Goal: Task Accomplishment & Management: Manage account settings

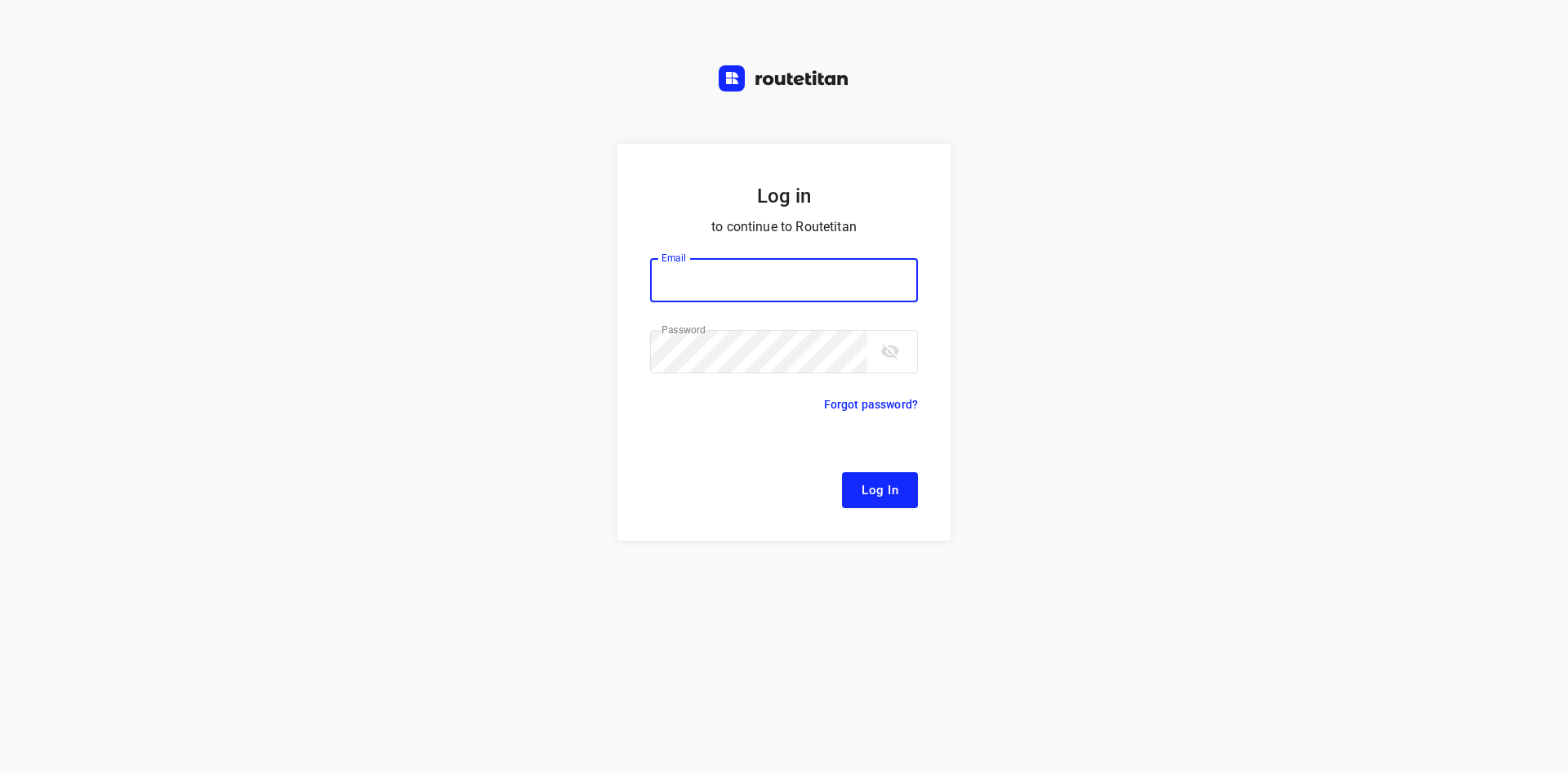
type input "[EMAIL_ADDRESS][DOMAIN_NAME]"
click at [886, 488] on span "Log In" at bounding box center [880, 490] width 37 height 21
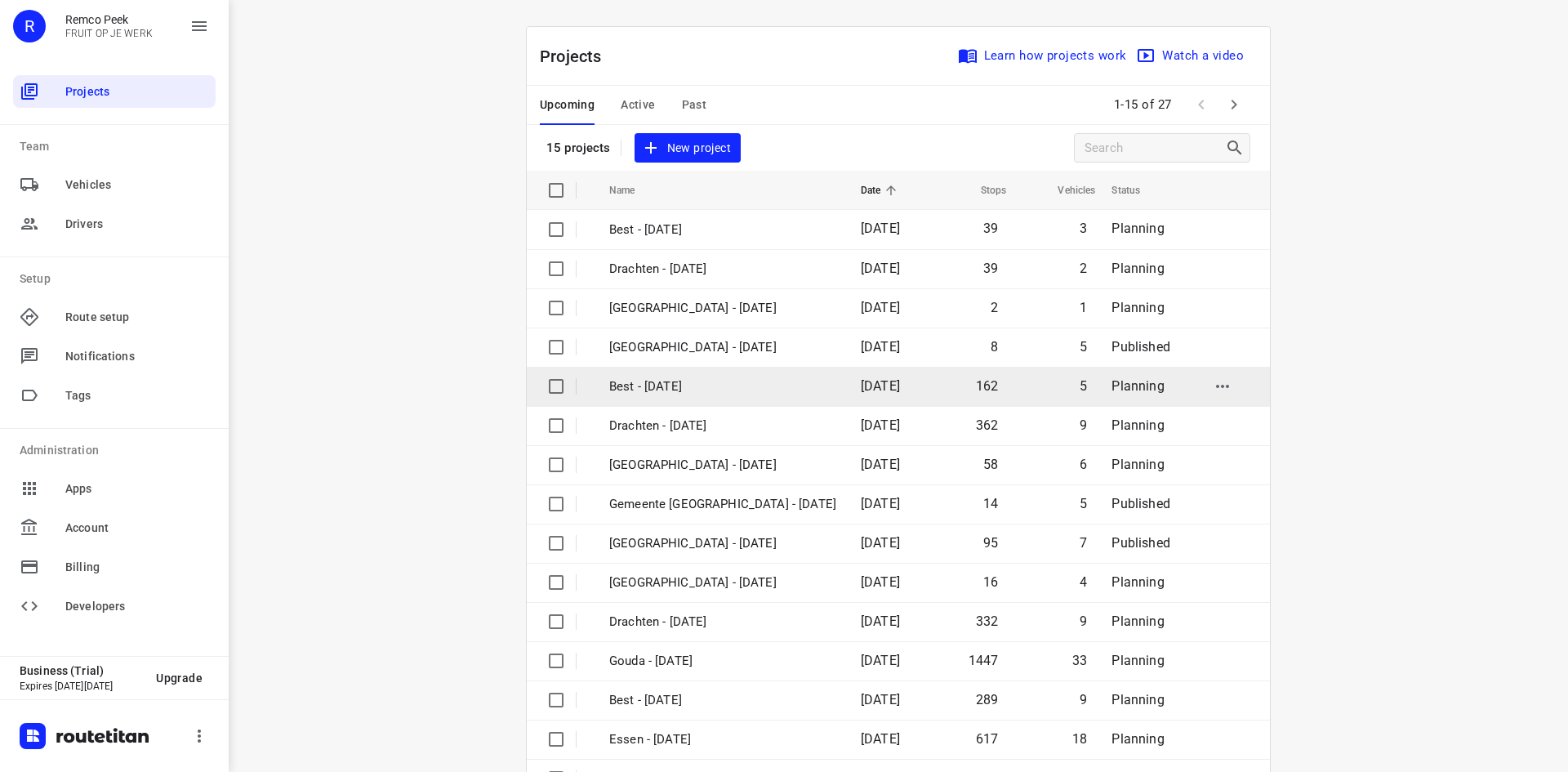
scroll to position [54, 0]
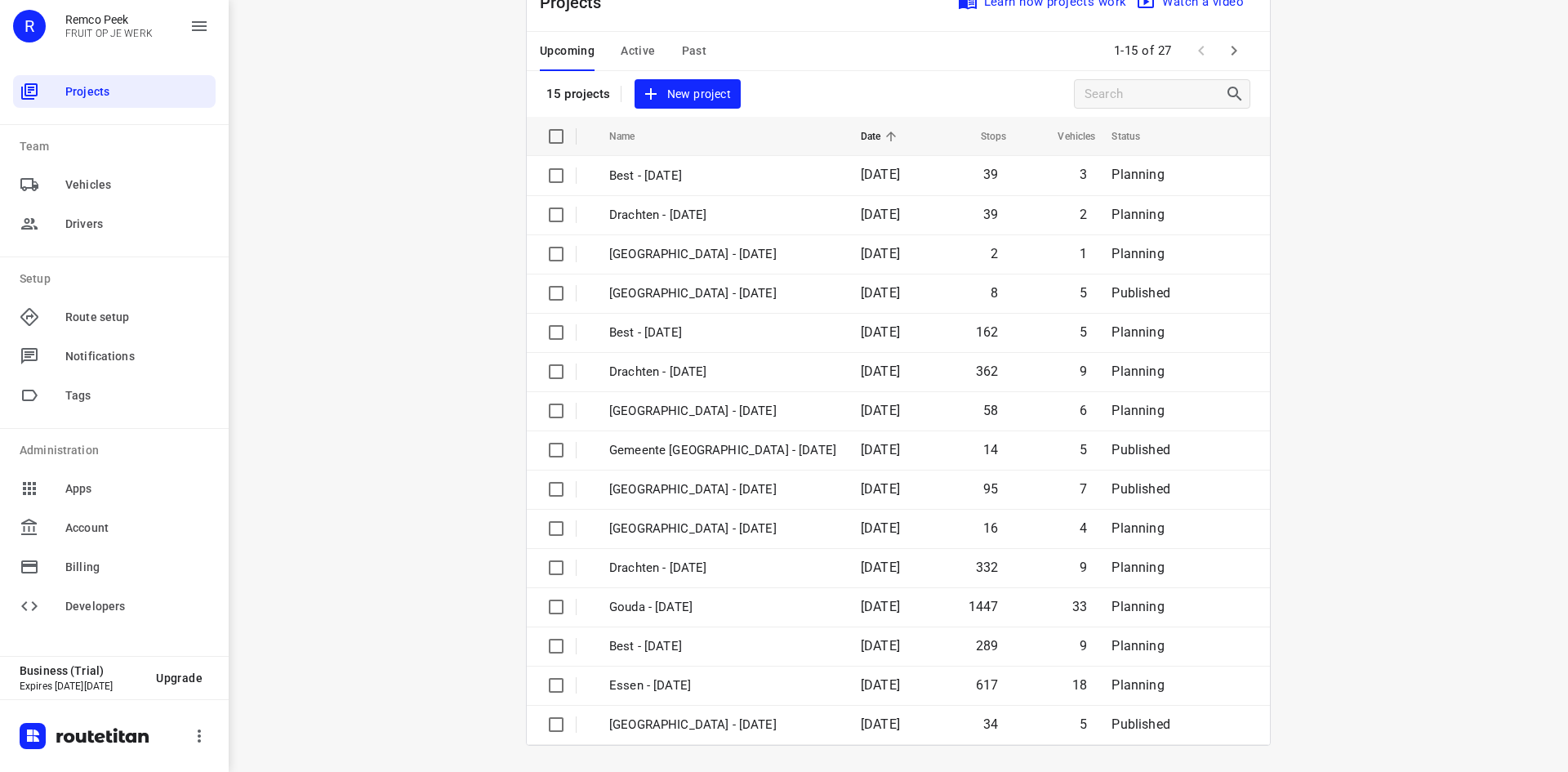
click at [1232, 48] on icon "button" at bounding box center [1234, 51] width 20 height 20
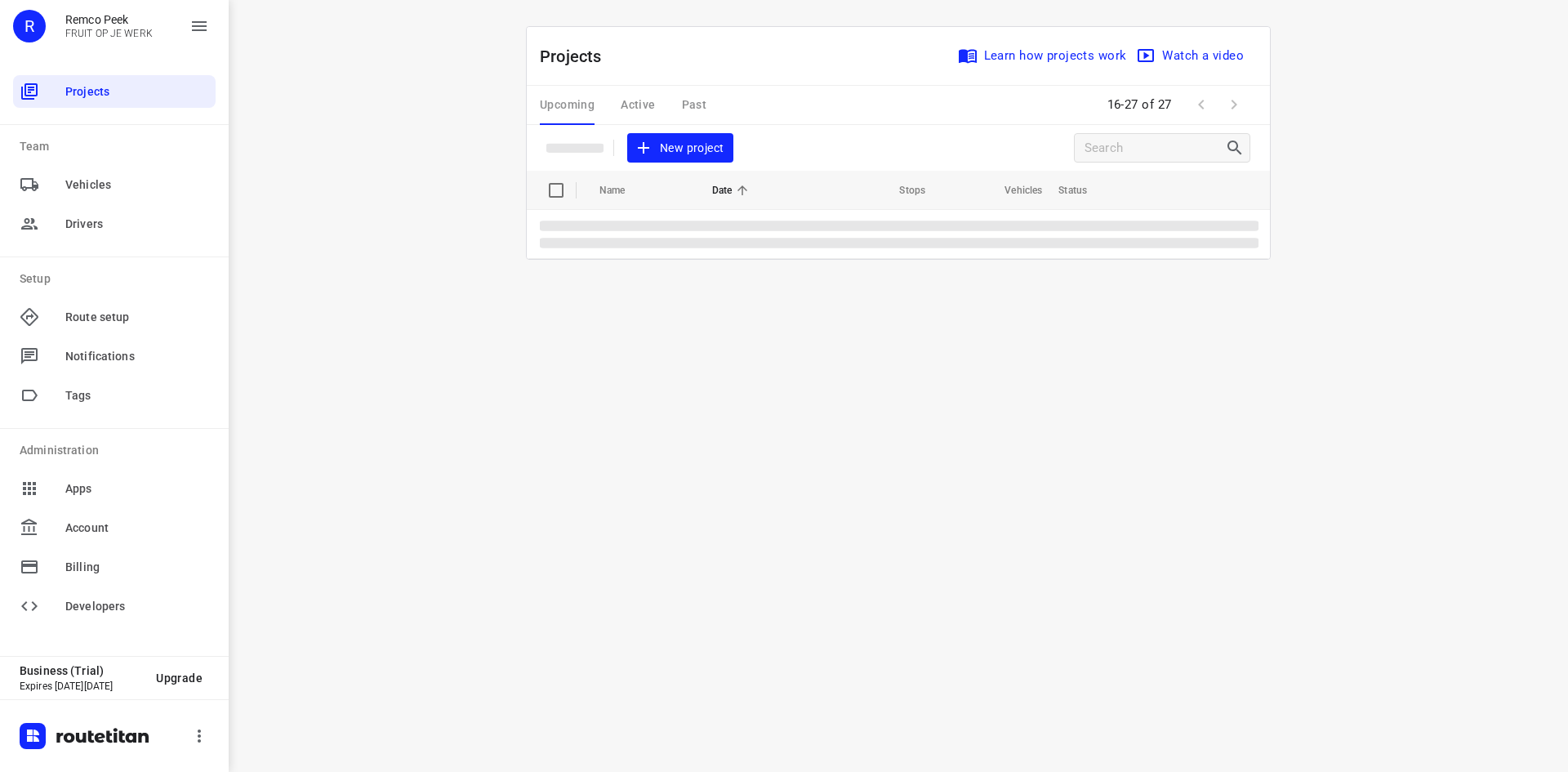
scroll to position [0, 0]
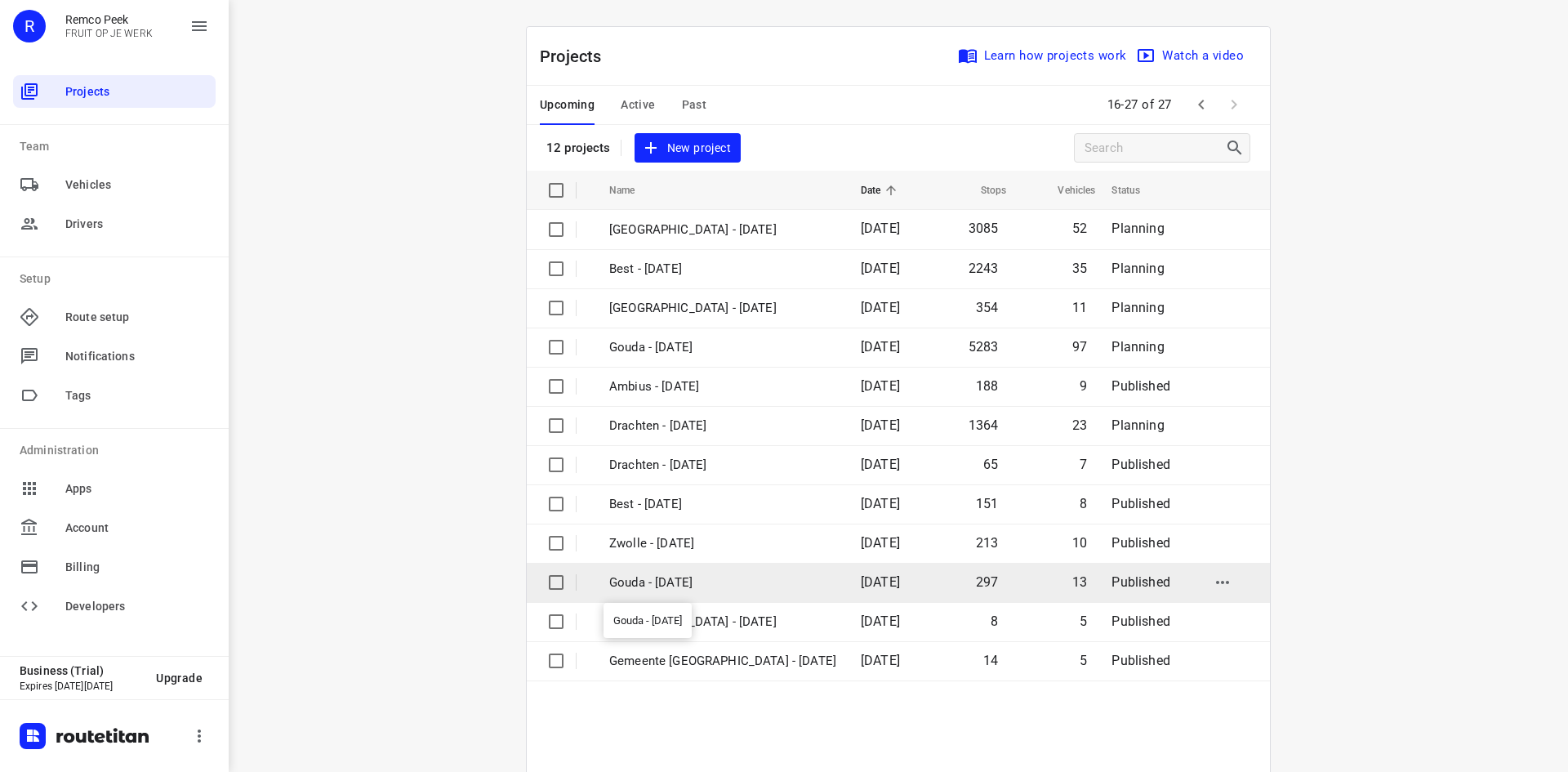
click at [611, 580] on p "Gouda - [DATE]" at bounding box center [722, 582] width 227 height 19
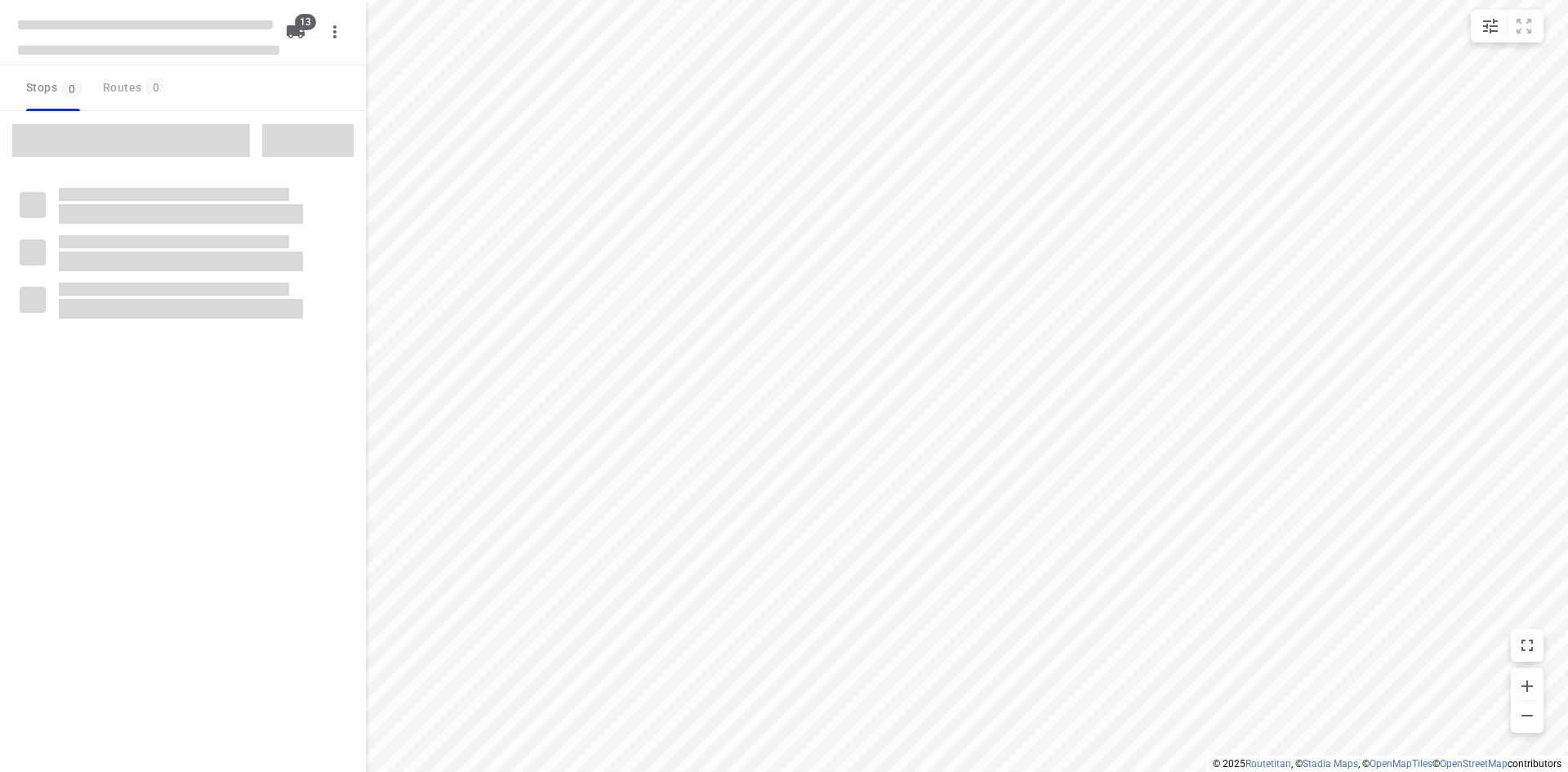
checkbox input "true"
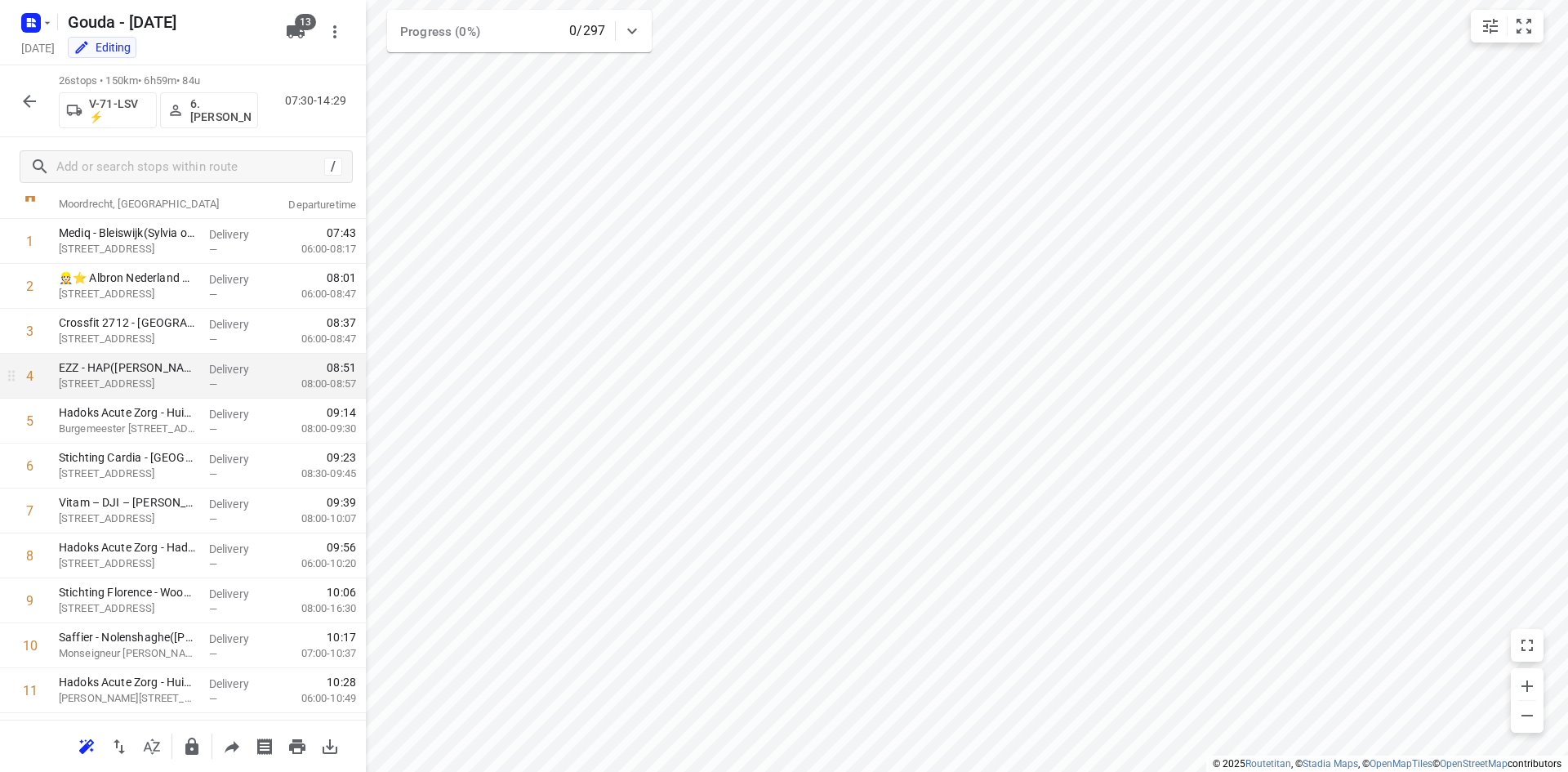
scroll to position [82, 0]
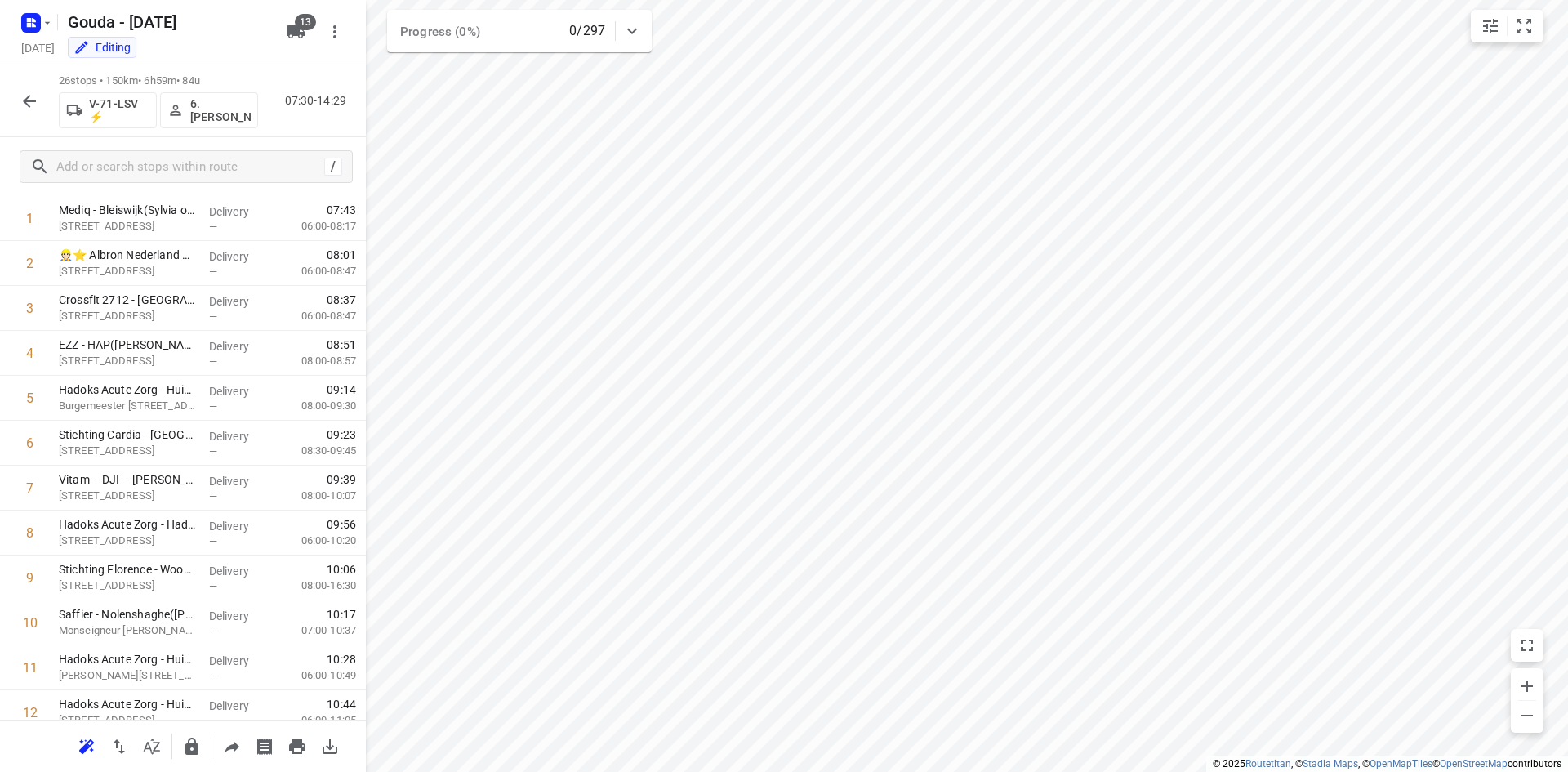
click at [36, 111] on button "button" at bounding box center [30, 101] width 33 height 33
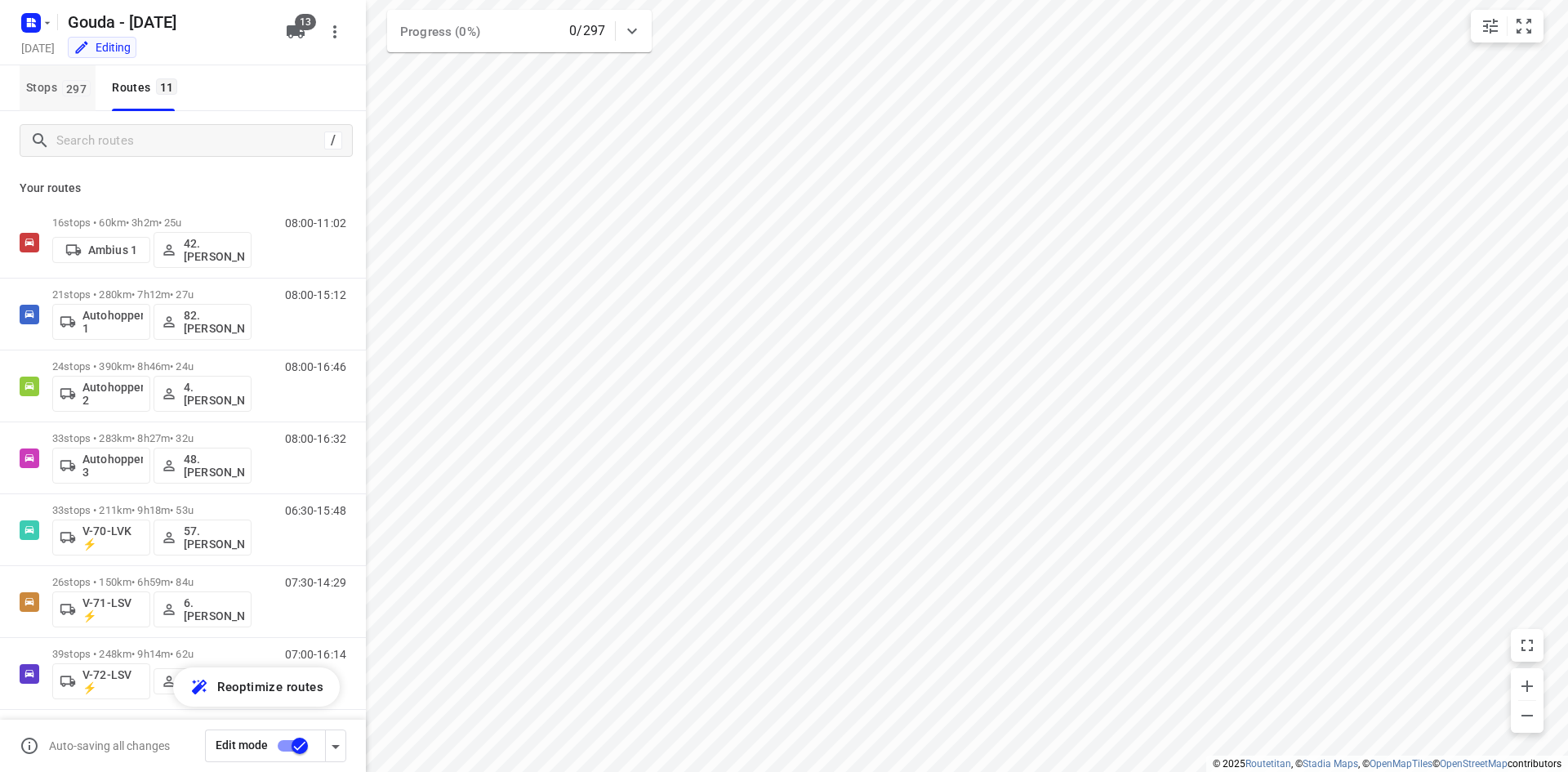
click at [45, 103] on button "Stops 297" at bounding box center [58, 87] width 76 height 45
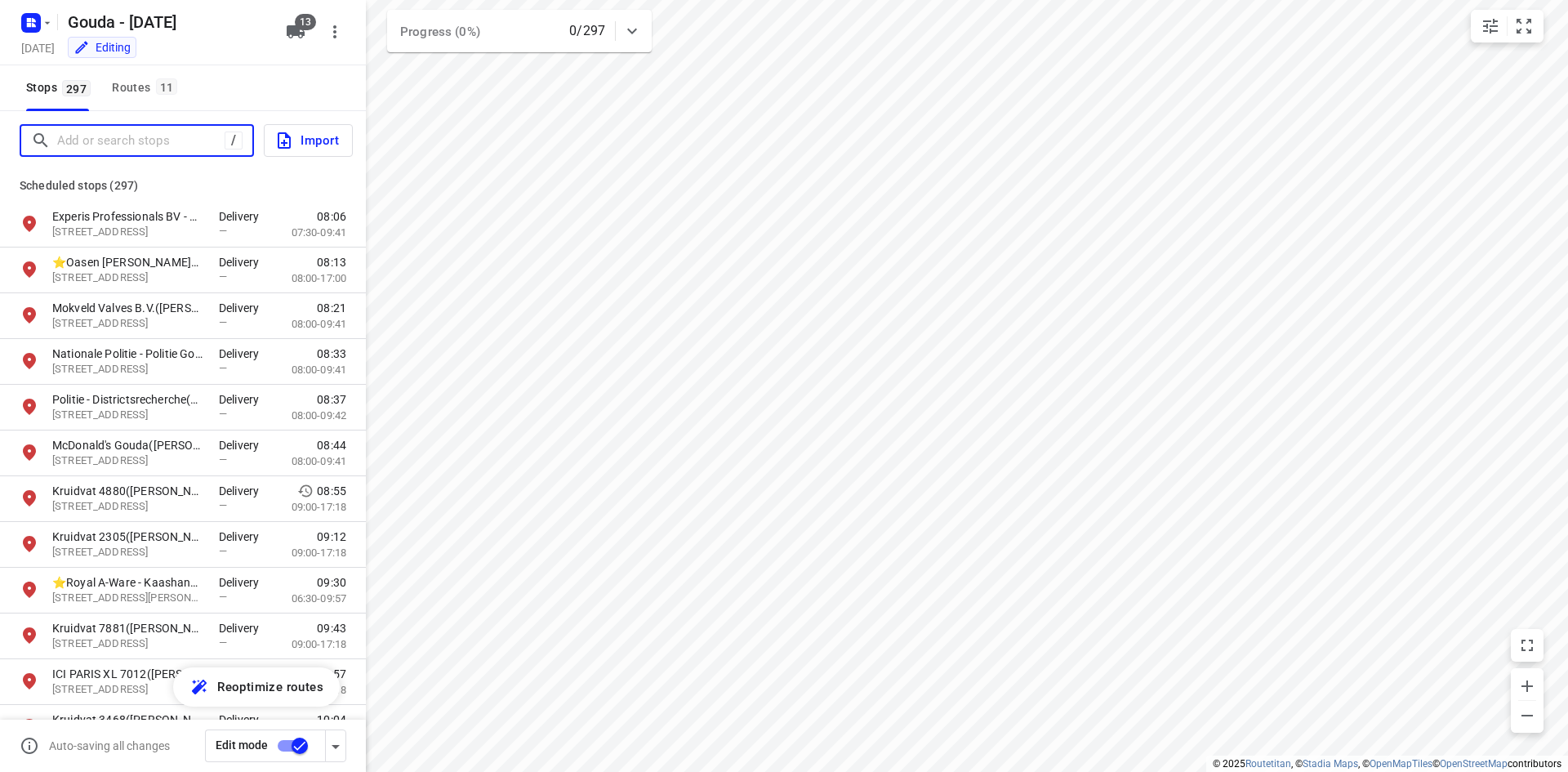
click at [154, 143] on input "Add or search stops" at bounding box center [140, 141] width 167 height 26
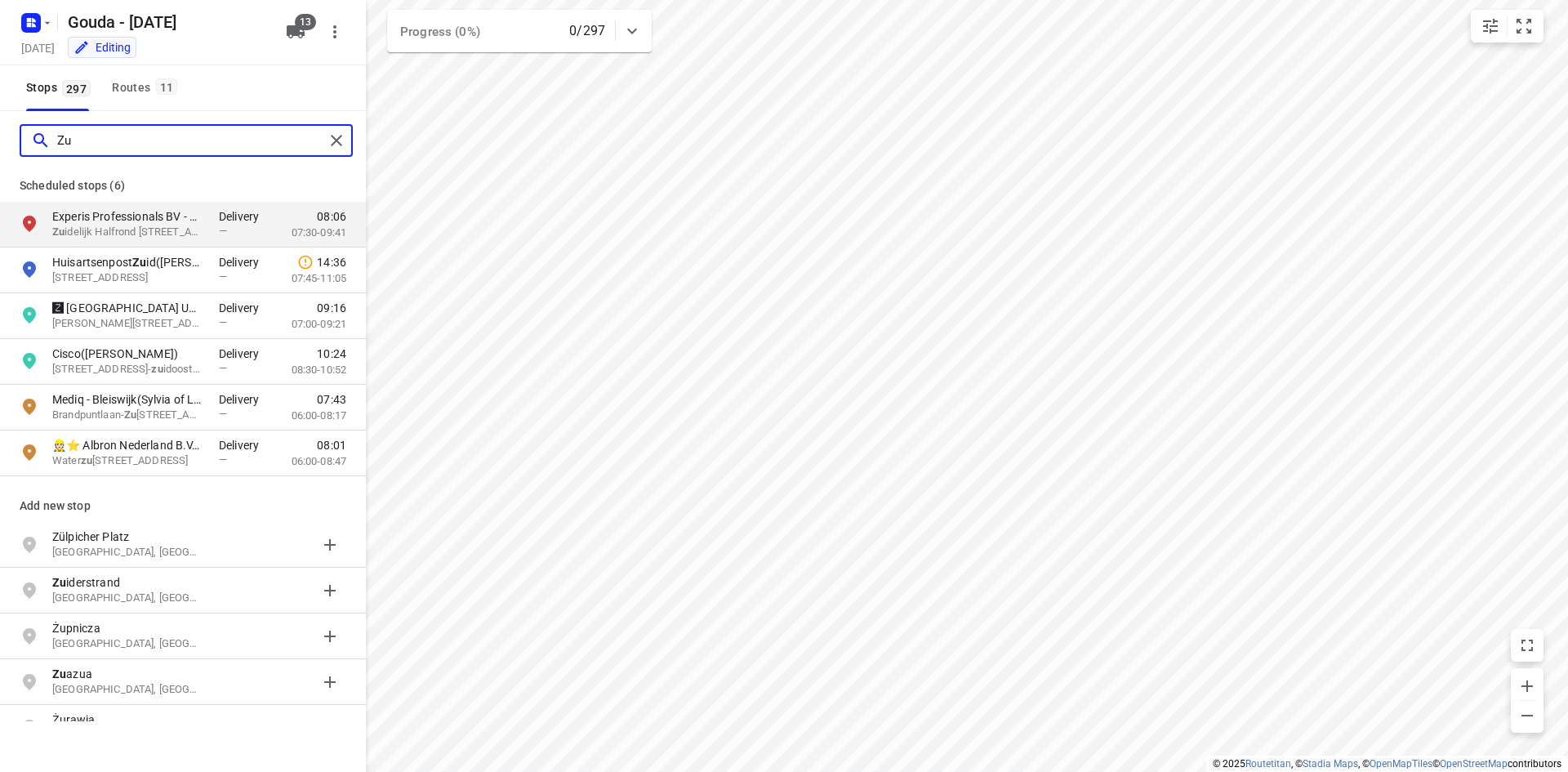
type input "Z"
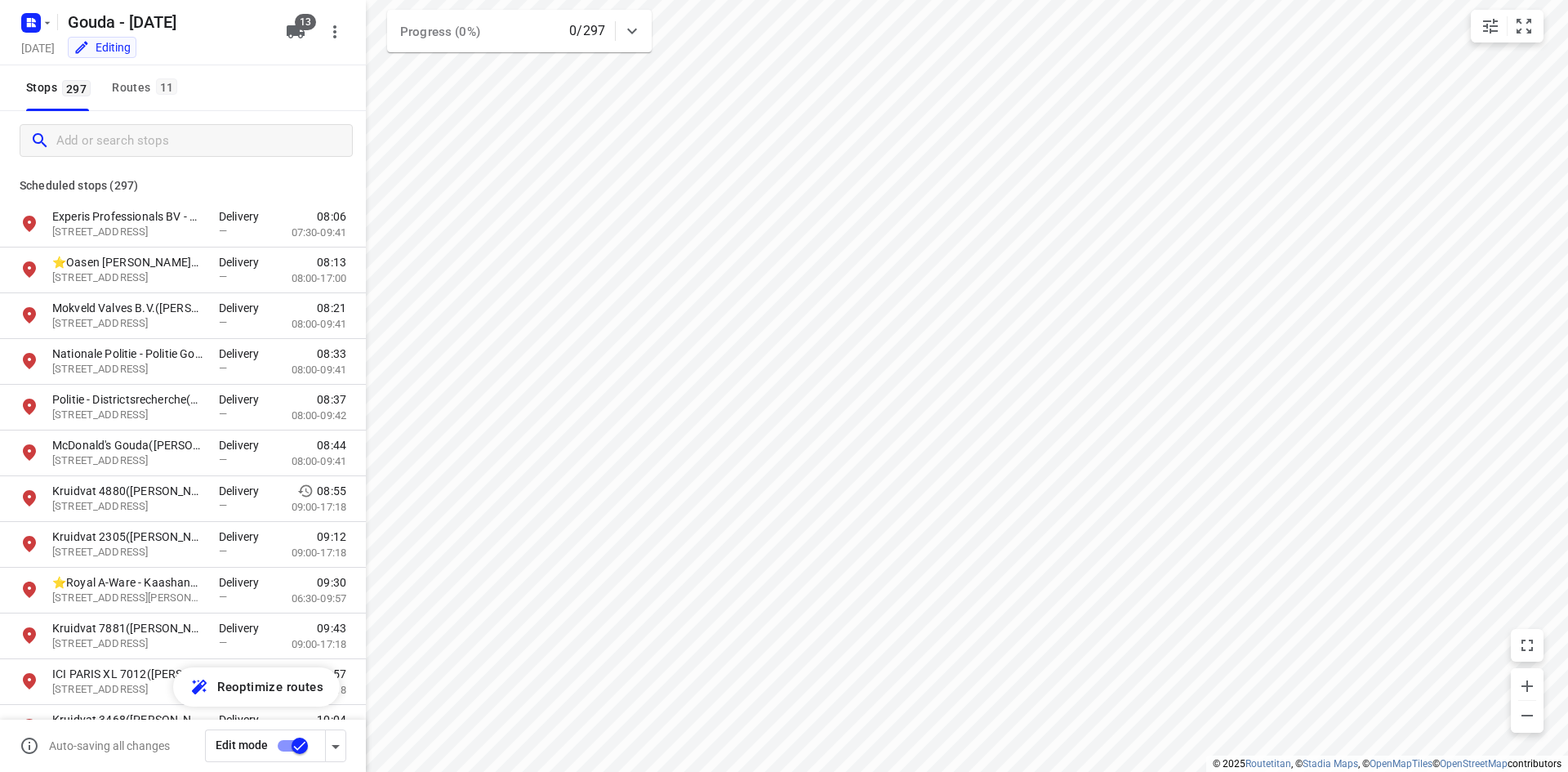
click at [237, 101] on div "Stops 297 Routes 11" at bounding box center [183, 87] width 366 height 45
click at [43, 17] on icon "button" at bounding box center [48, 23] width 13 height 13
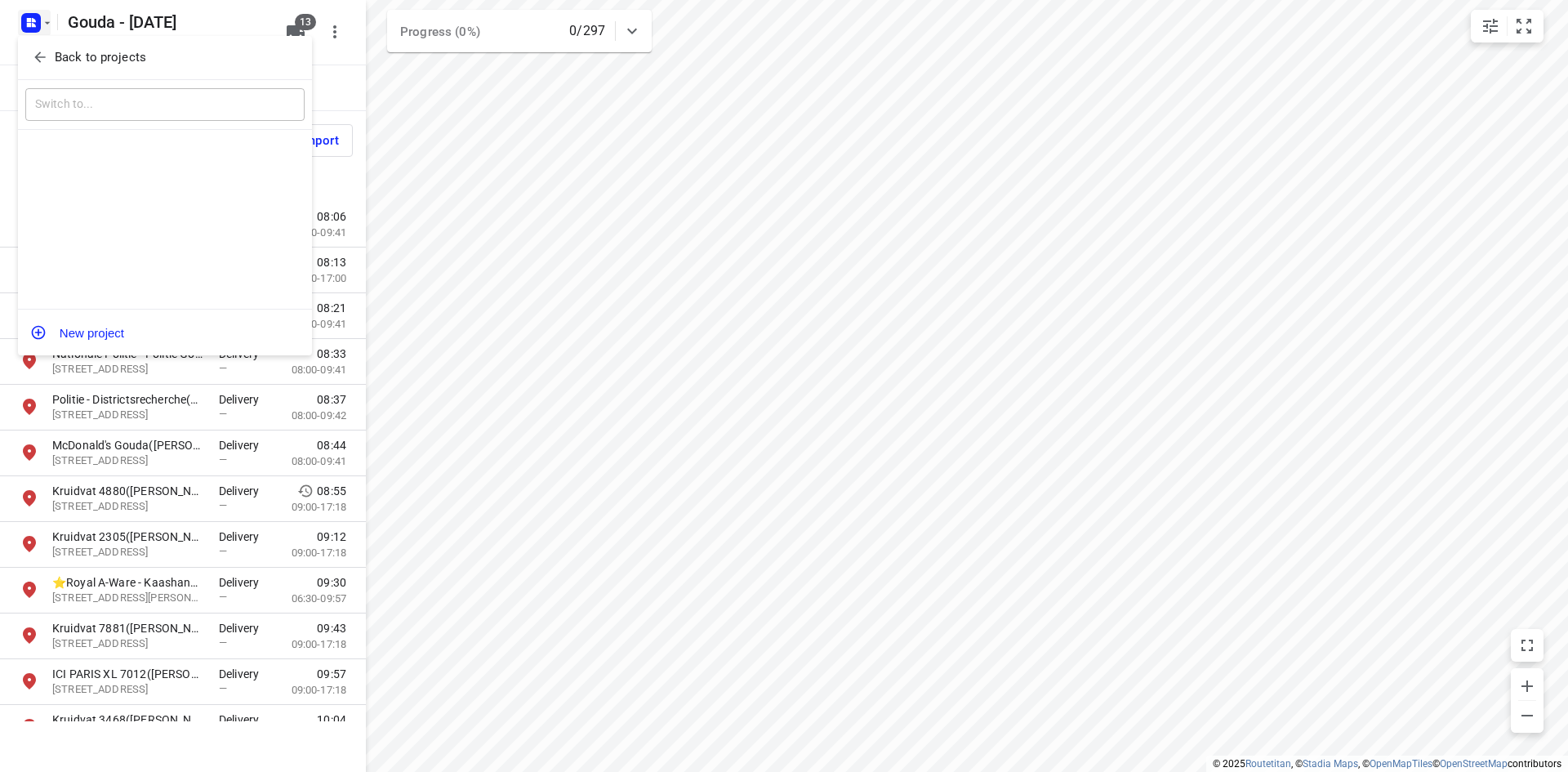
drag, startPoint x: 43, startPoint y: 17, endPoint x: 80, endPoint y: 38, distance: 42.5
click at [79, 36] on div "Back to projects ​ New project" at bounding box center [784, 386] width 1568 height 772
click at [94, 51] on p "Back to projects" at bounding box center [100, 57] width 92 height 19
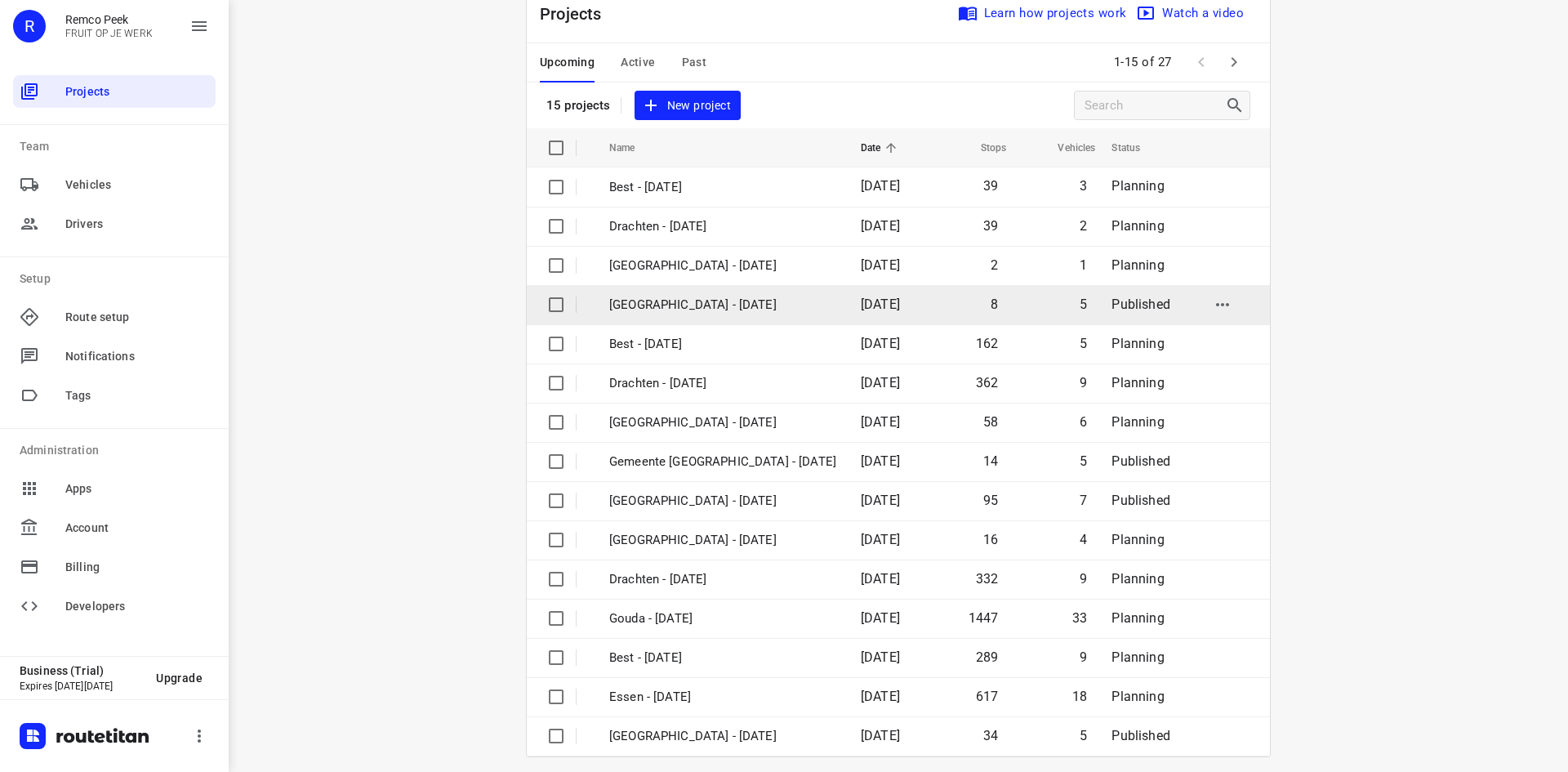
scroll to position [54, 0]
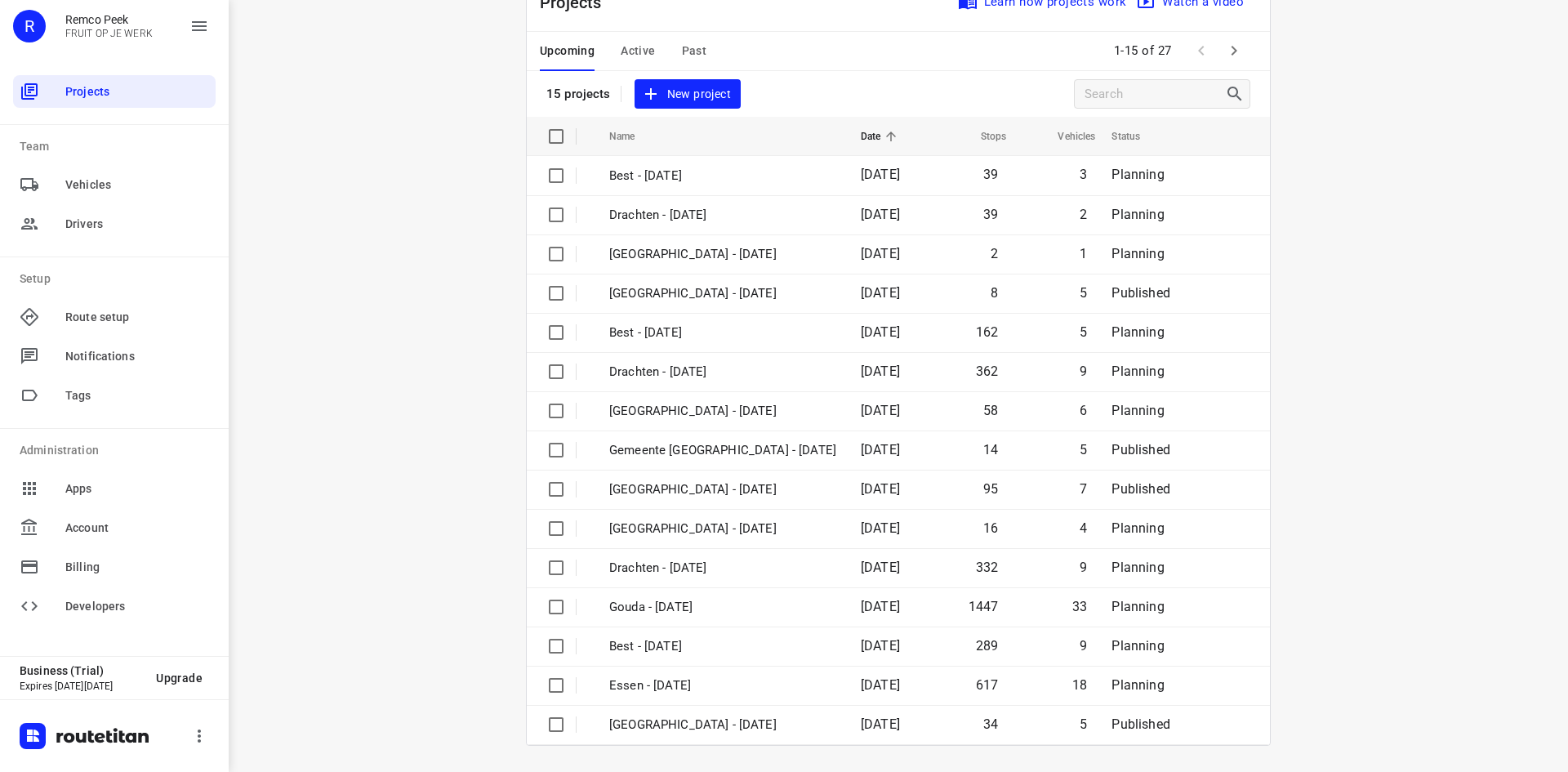
click at [699, 49] on div "Upcoming Active Past" at bounding box center [636, 52] width 193 height 40
click at [687, 44] on span "Past" at bounding box center [694, 51] width 26 height 21
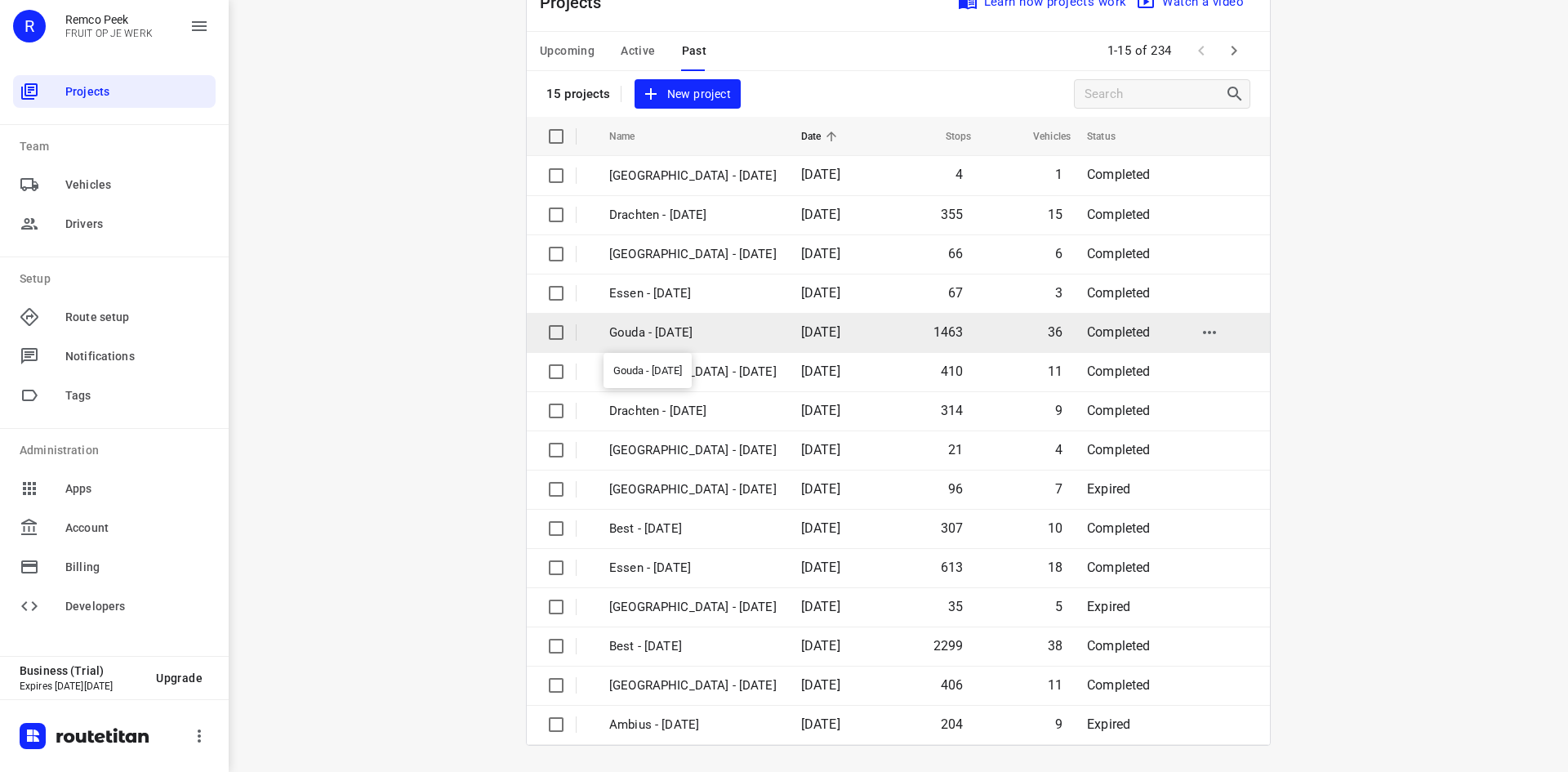
click at [744, 325] on p "Gouda - [DATE]" at bounding box center [692, 332] width 167 height 19
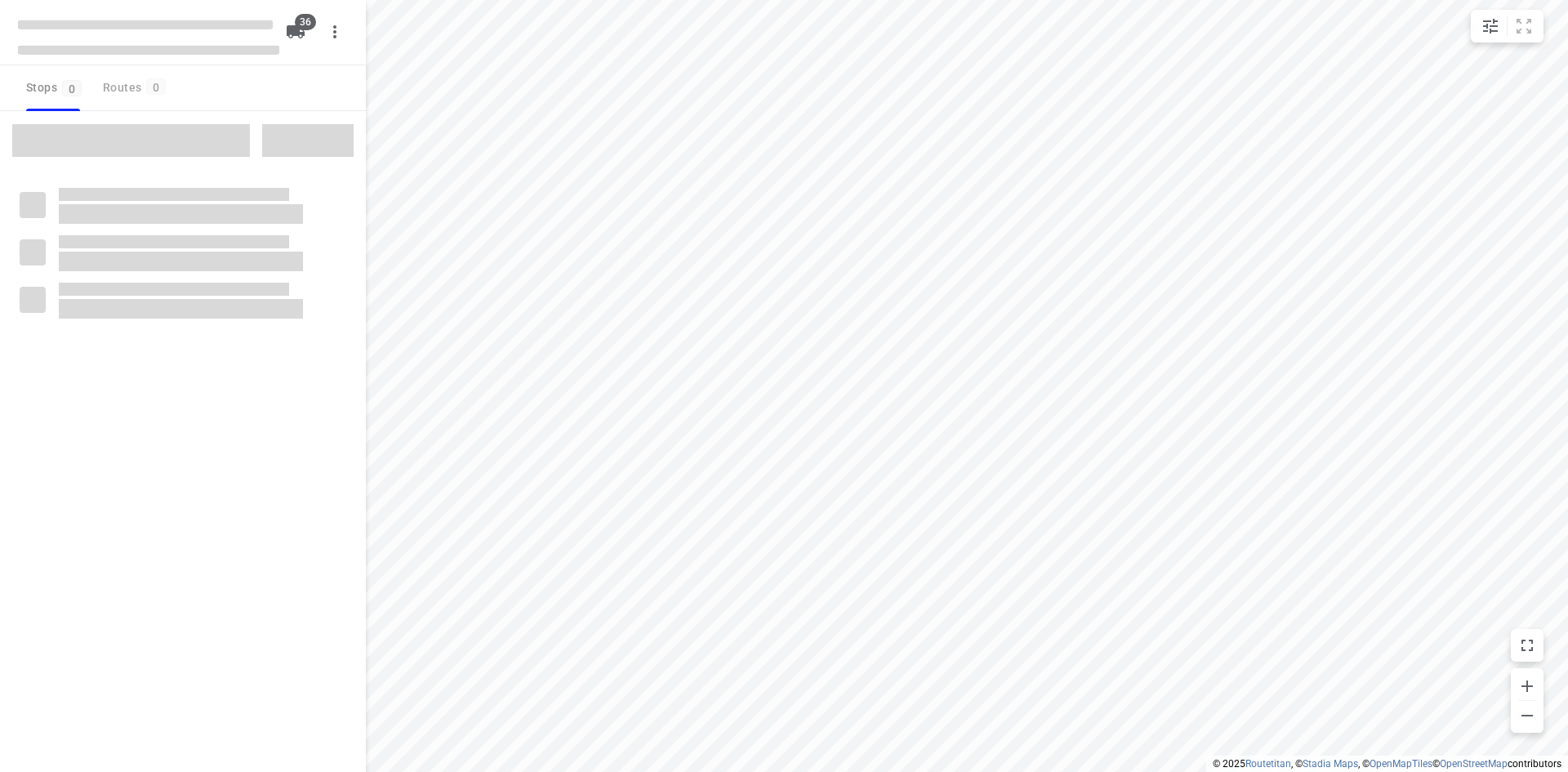
checkbox input "true"
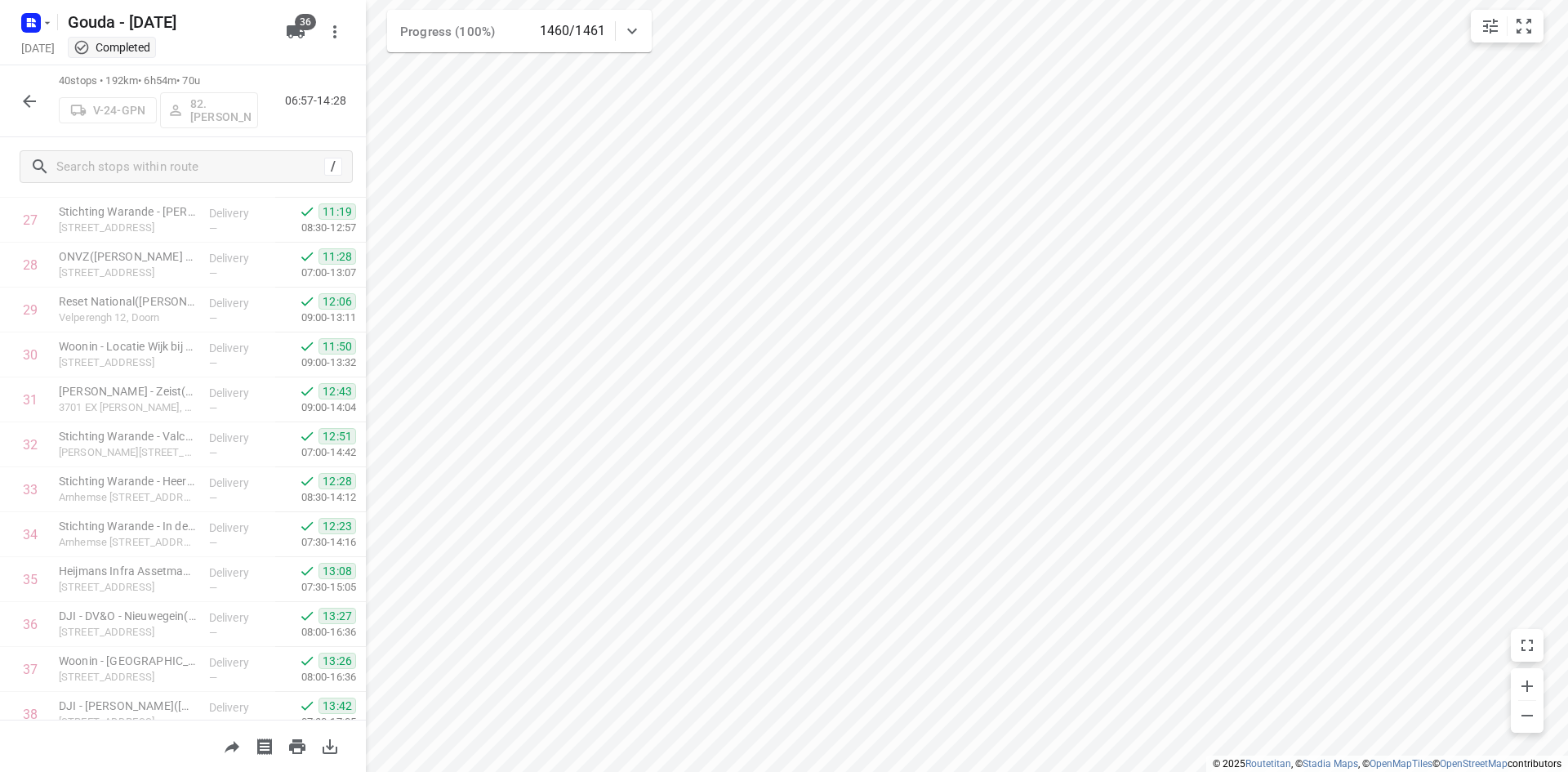
scroll to position [1447, 0]
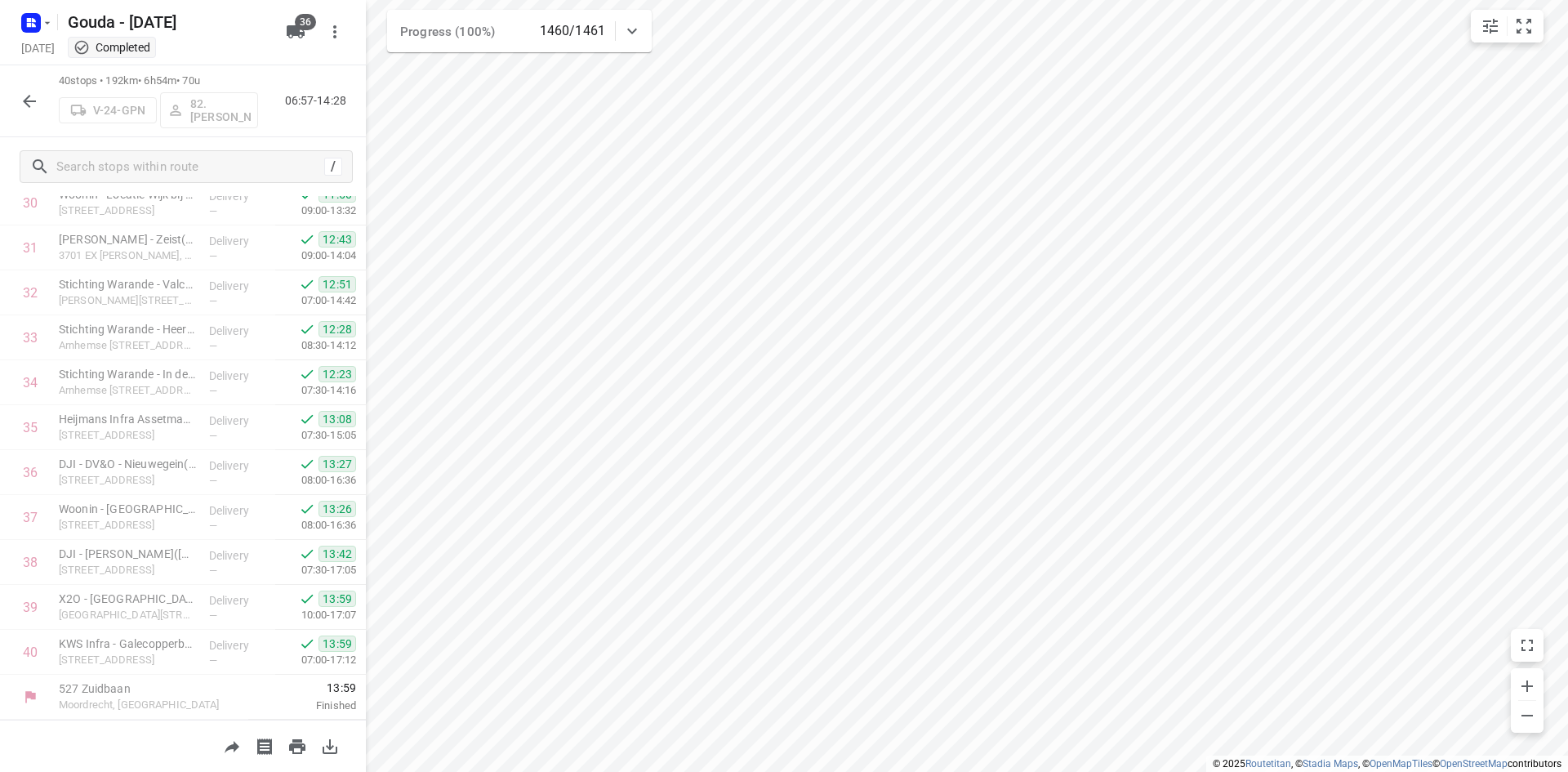
click at [36, 96] on icon "button" at bounding box center [30, 101] width 20 height 20
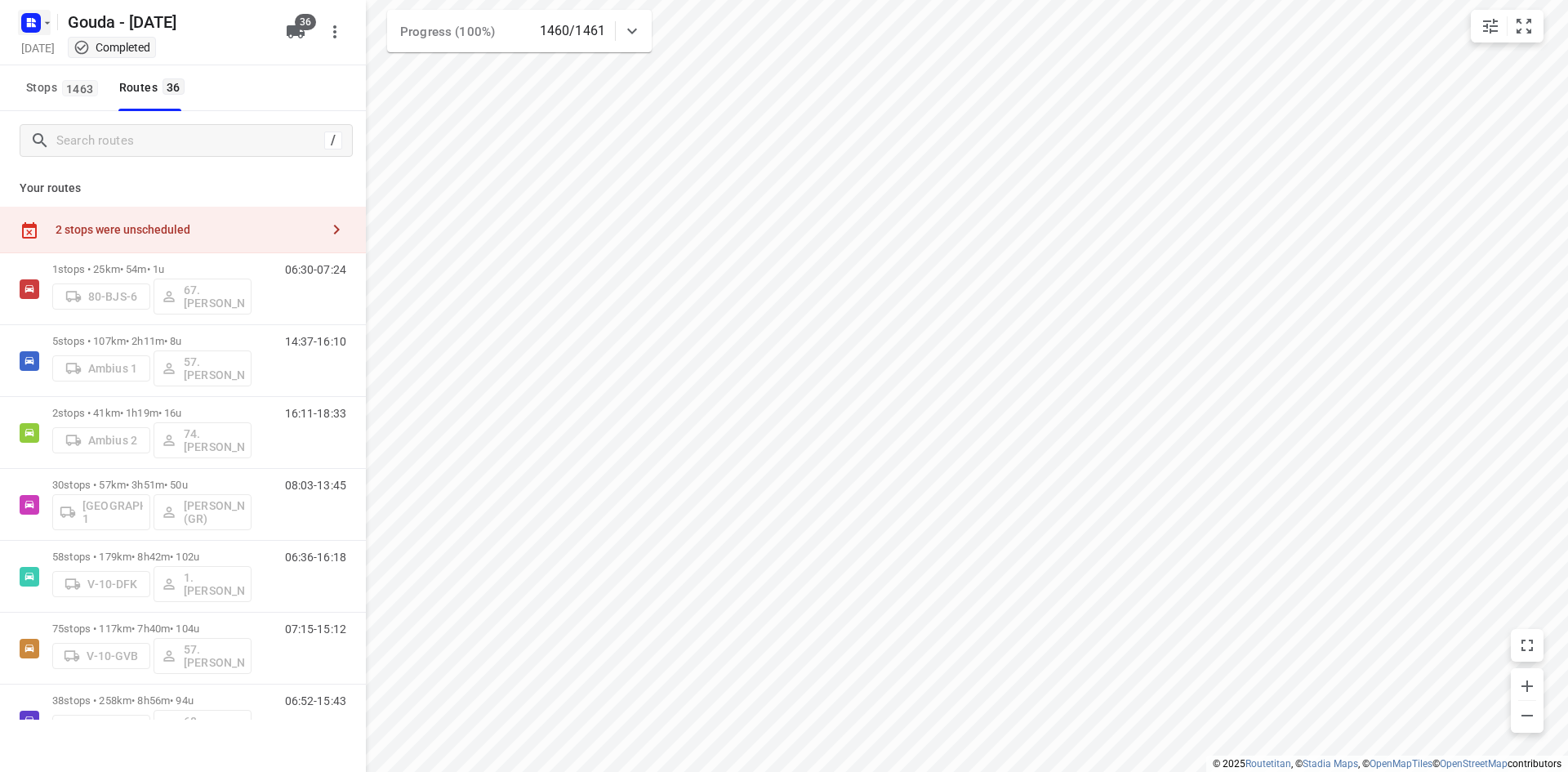
click at [32, 21] on icon "button" at bounding box center [34, 20] width 4 height 4
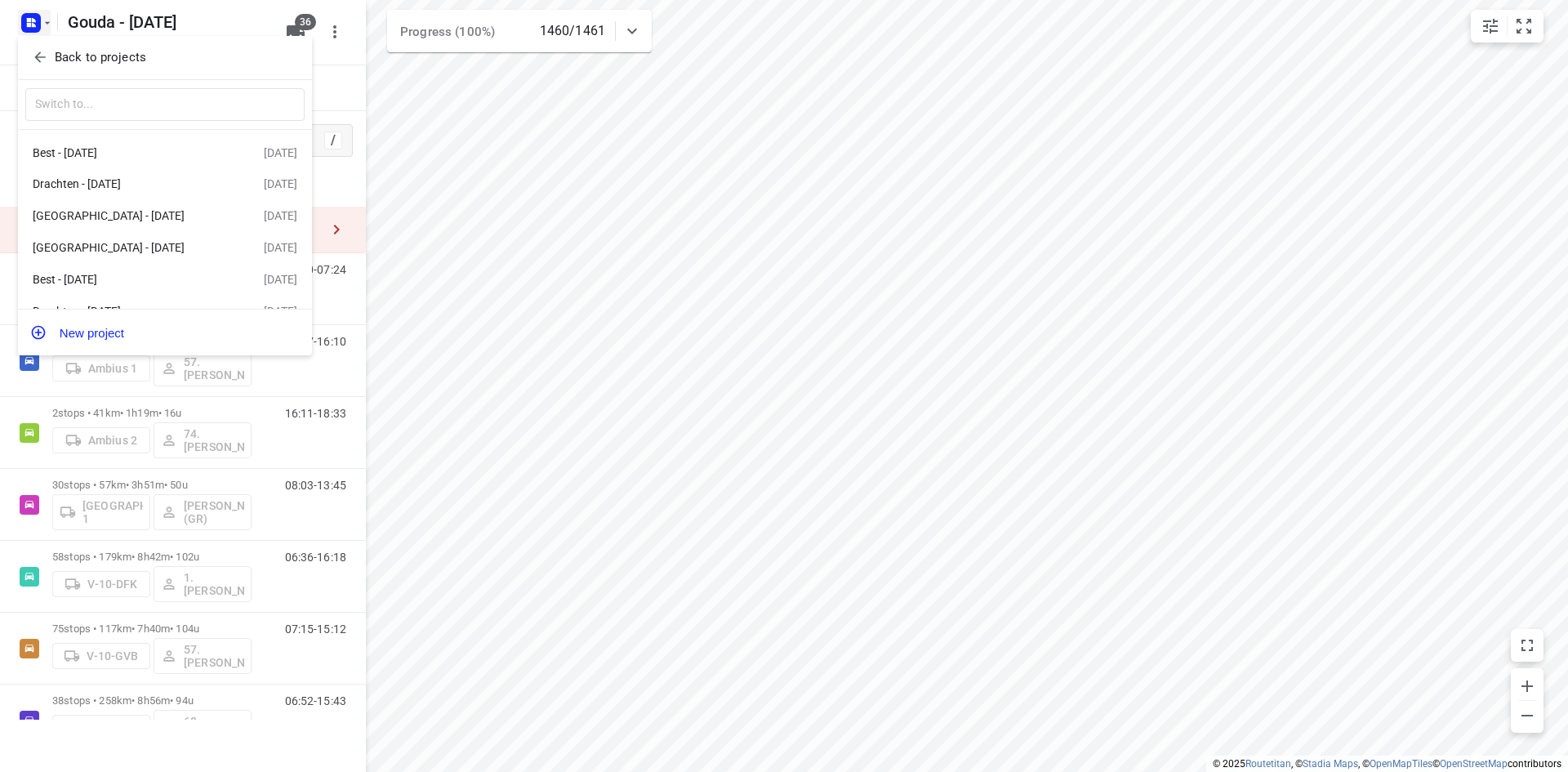
click at [242, 16] on div at bounding box center [784, 386] width 1568 height 772
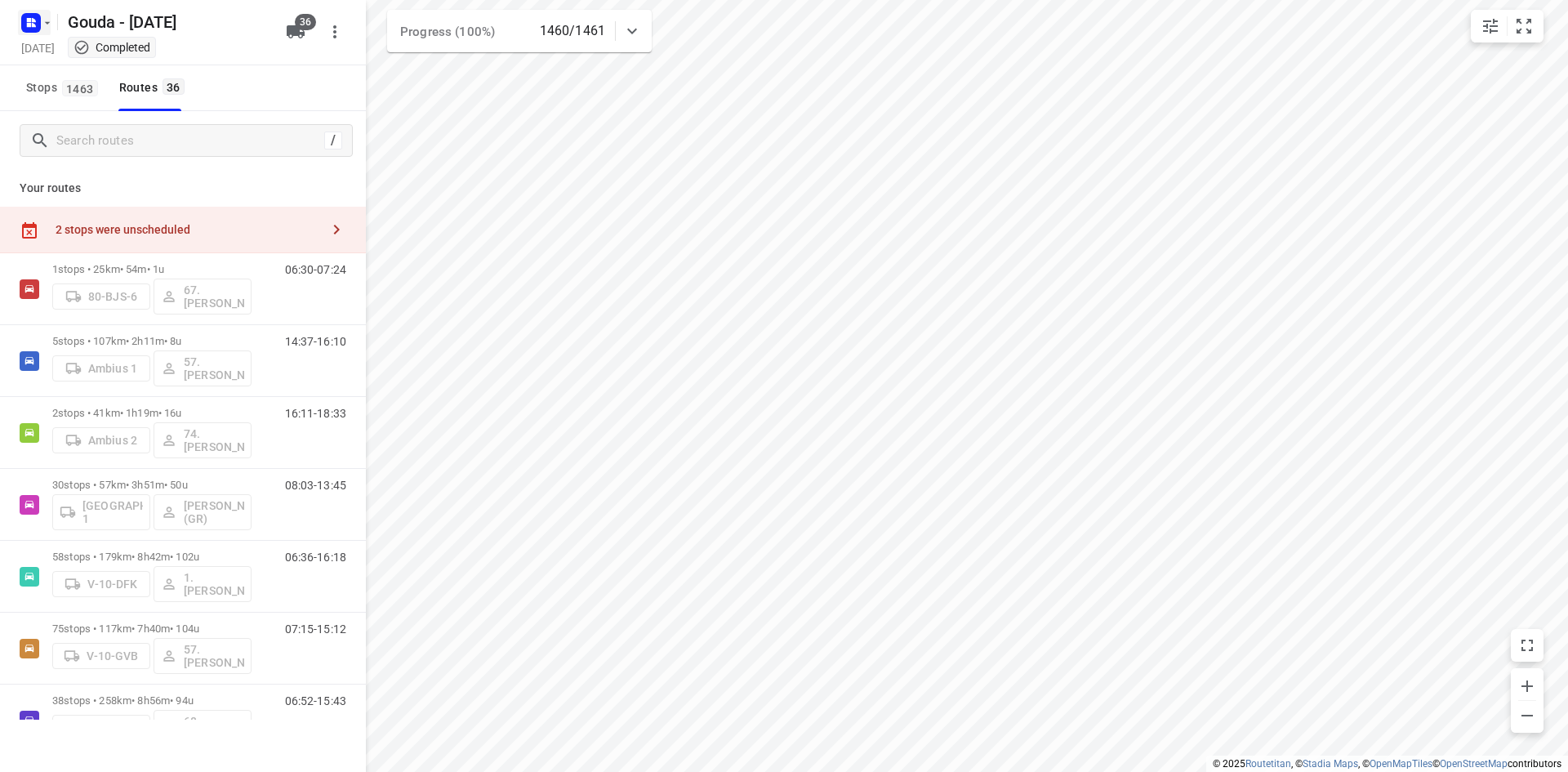
click at [31, 29] on rect "button" at bounding box center [31, 23] width 20 height 20
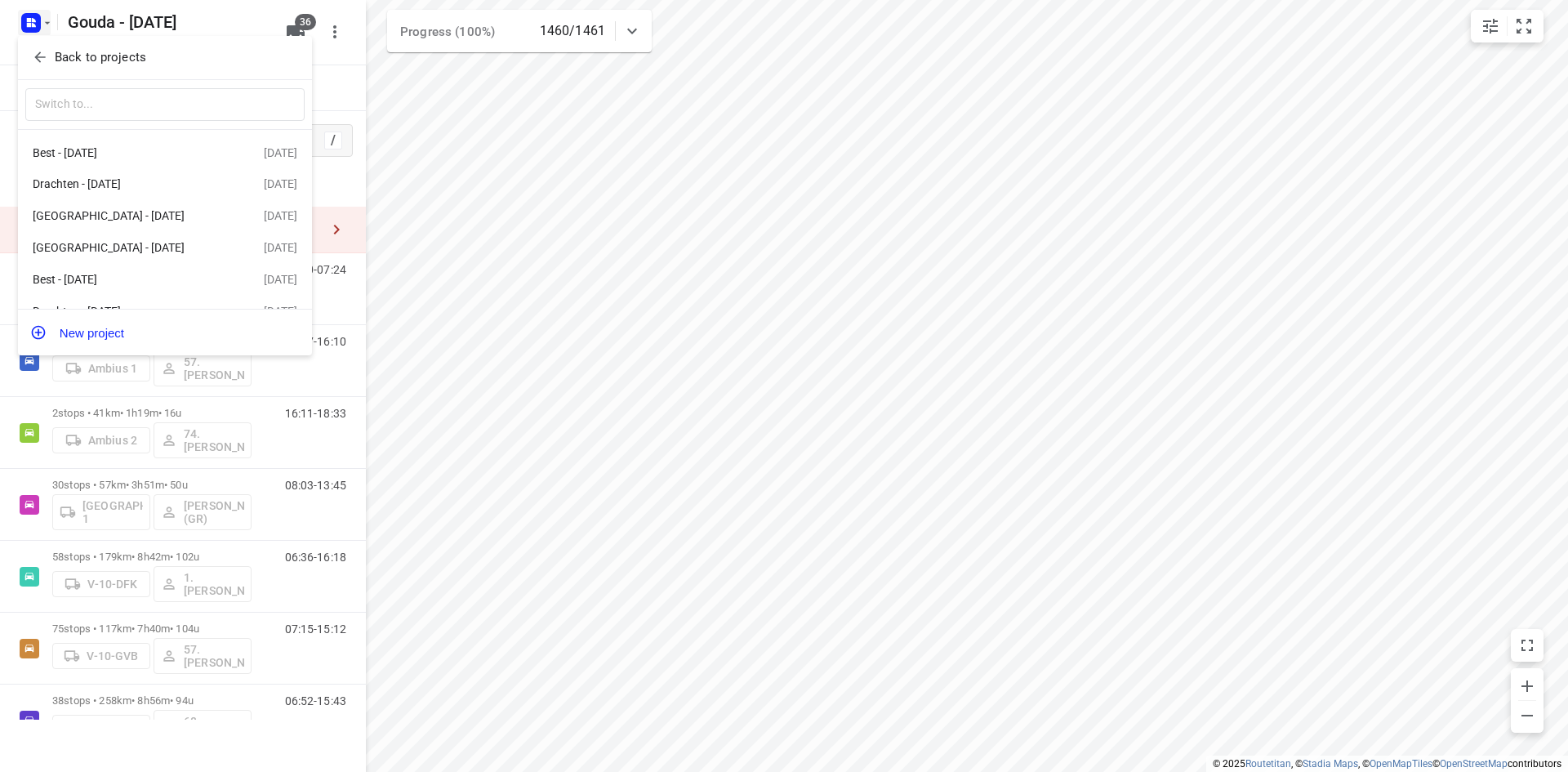
drag, startPoint x: 78, startPoint y: 58, endPoint x: 95, endPoint y: 85, distance: 31.9
click at [77, 59] on p "Back to projects" at bounding box center [100, 57] width 92 height 19
